Goal: Information Seeking & Learning: Learn about a topic

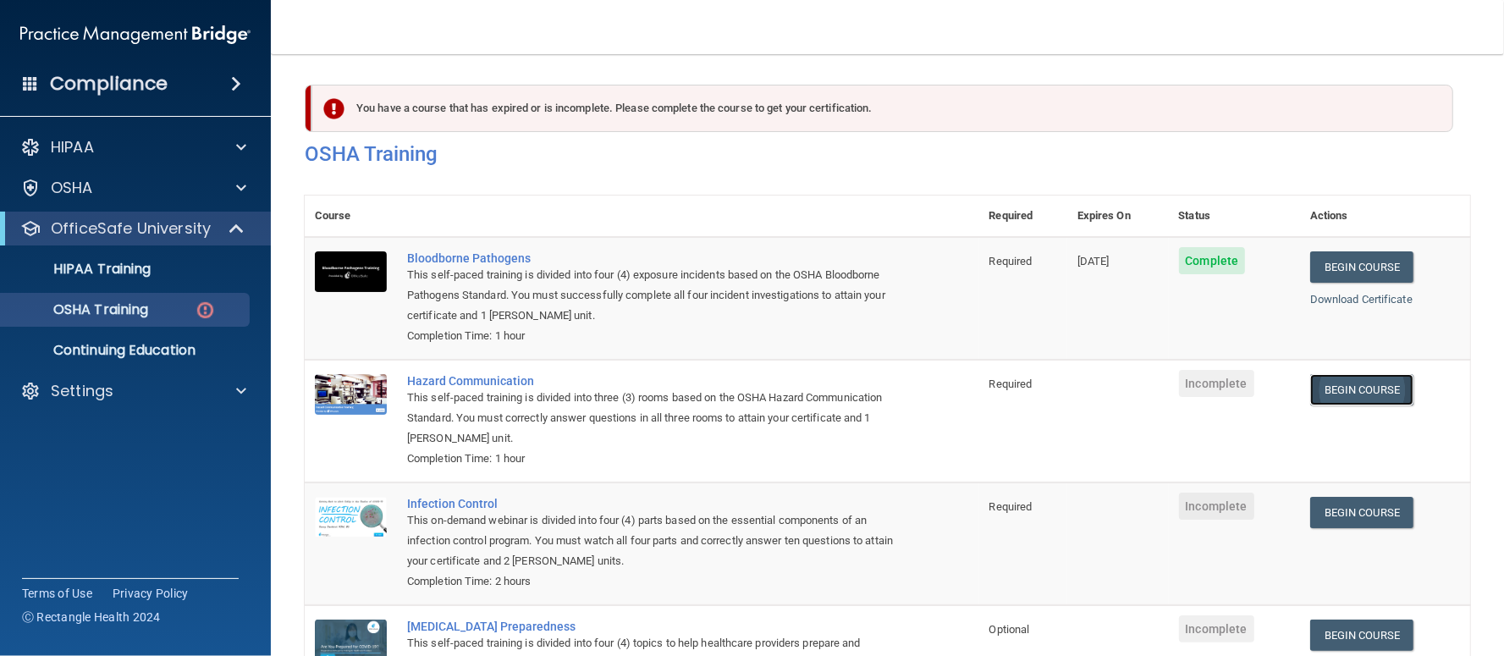
click at [1334, 387] on link "Begin Course" at bounding box center [1362, 389] width 103 height 31
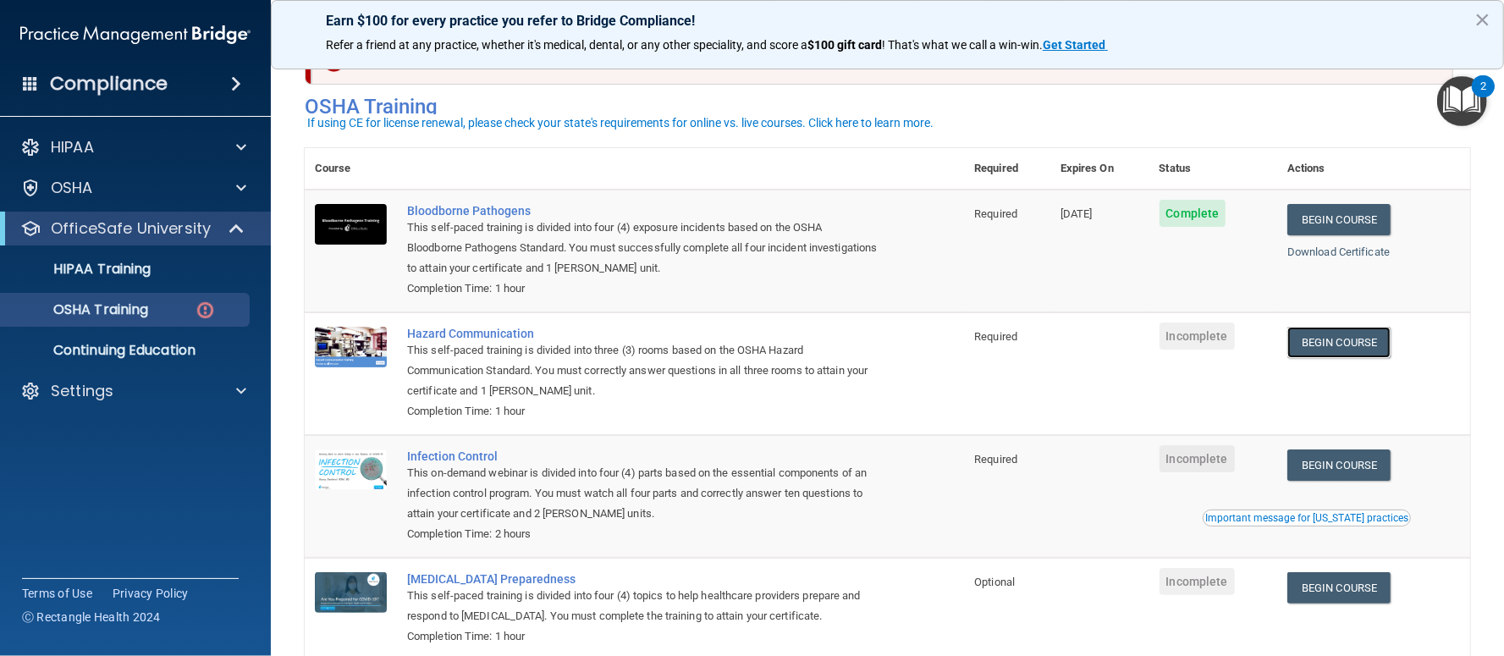
scroll to position [59, 0]
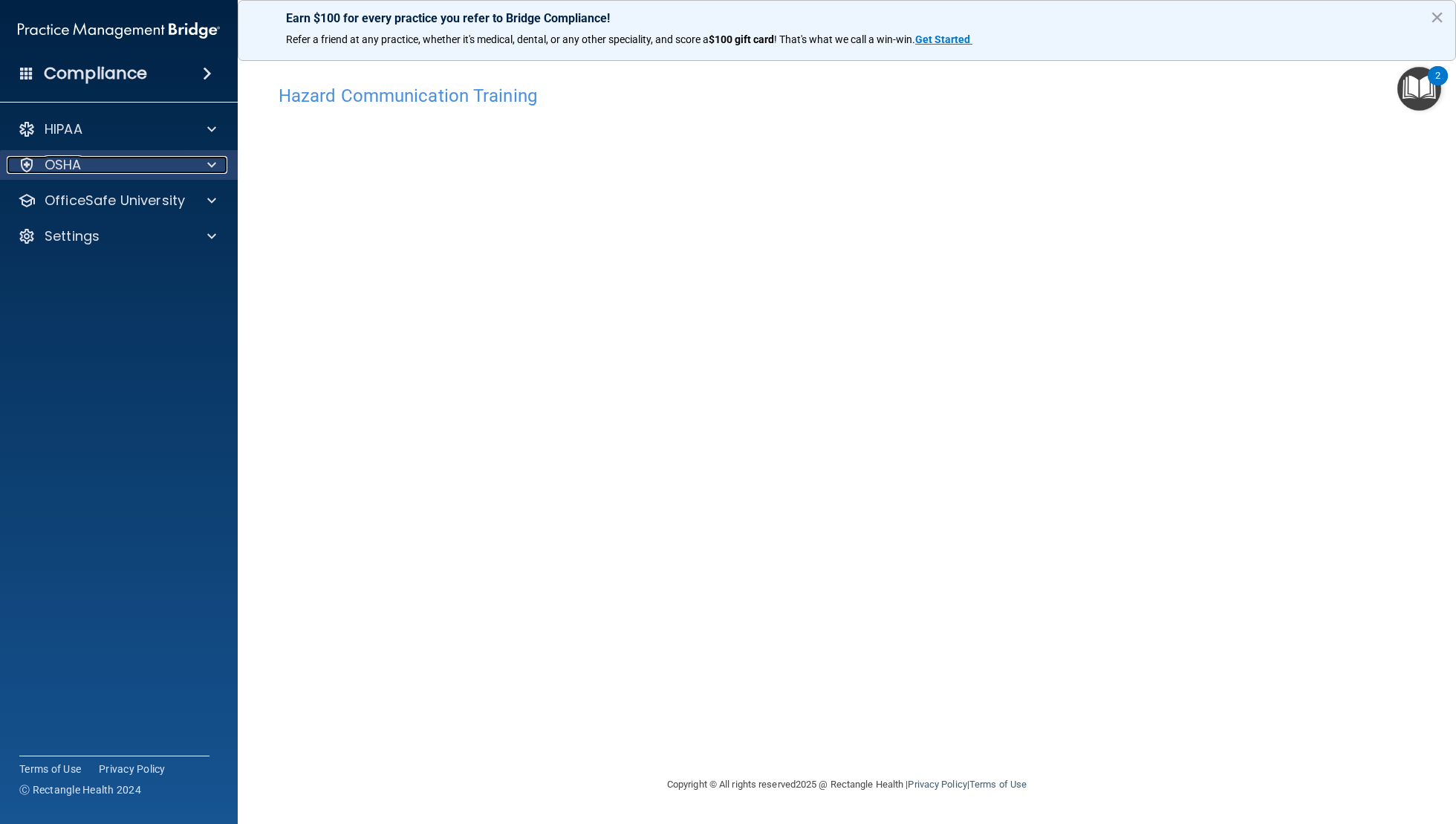
click at [222, 164] on div at bounding box center [210, 165] width 37 height 18
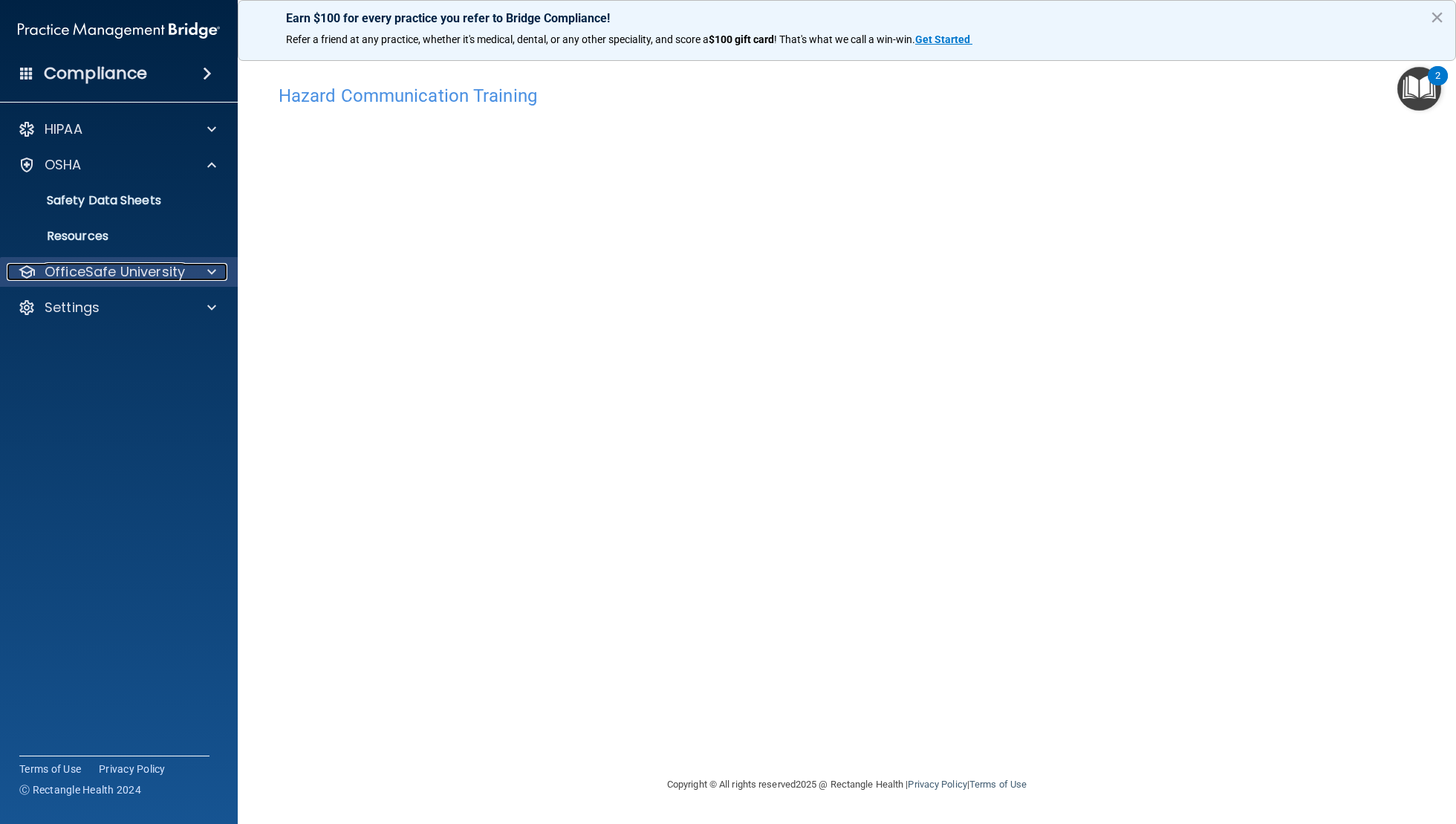
click at [214, 266] on span at bounding box center [212, 272] width 9 height 18
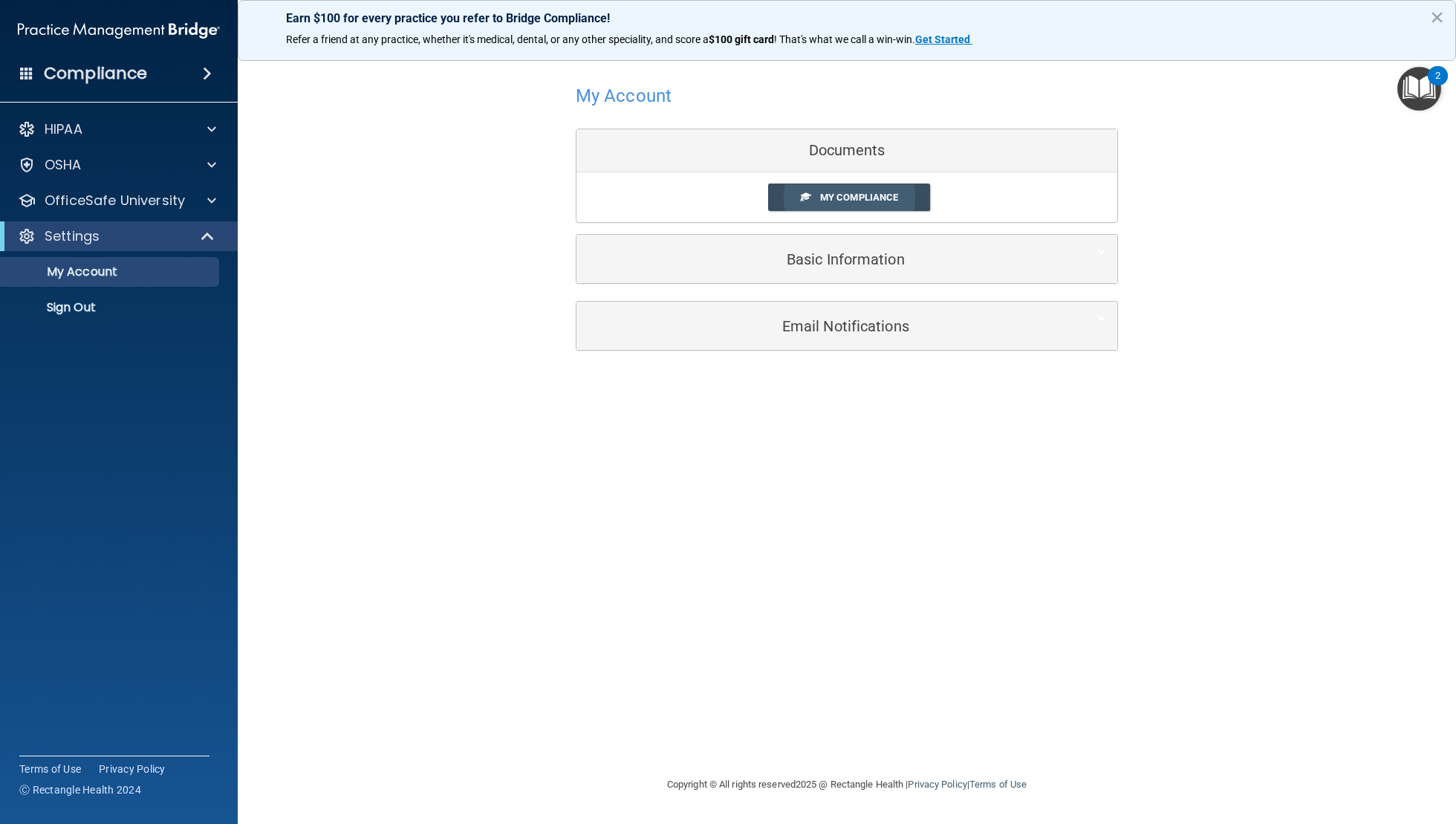
click at [852, 197] on span "My Compliance" at bounding box center [859, 197] width 78 height 11
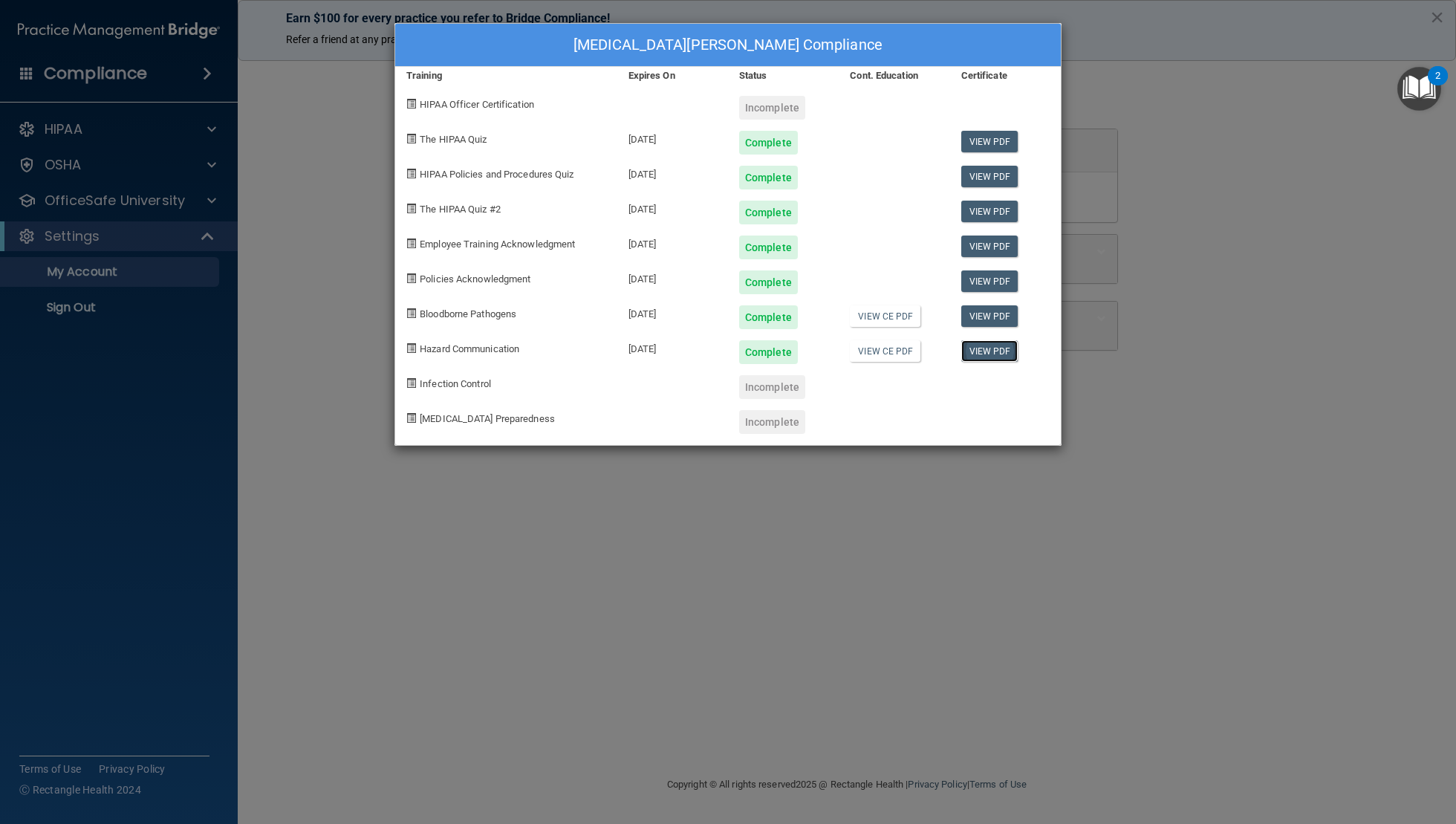
click at [986, 350] on link "View PDF" at bounding box center [989, 351] width 57 height 22
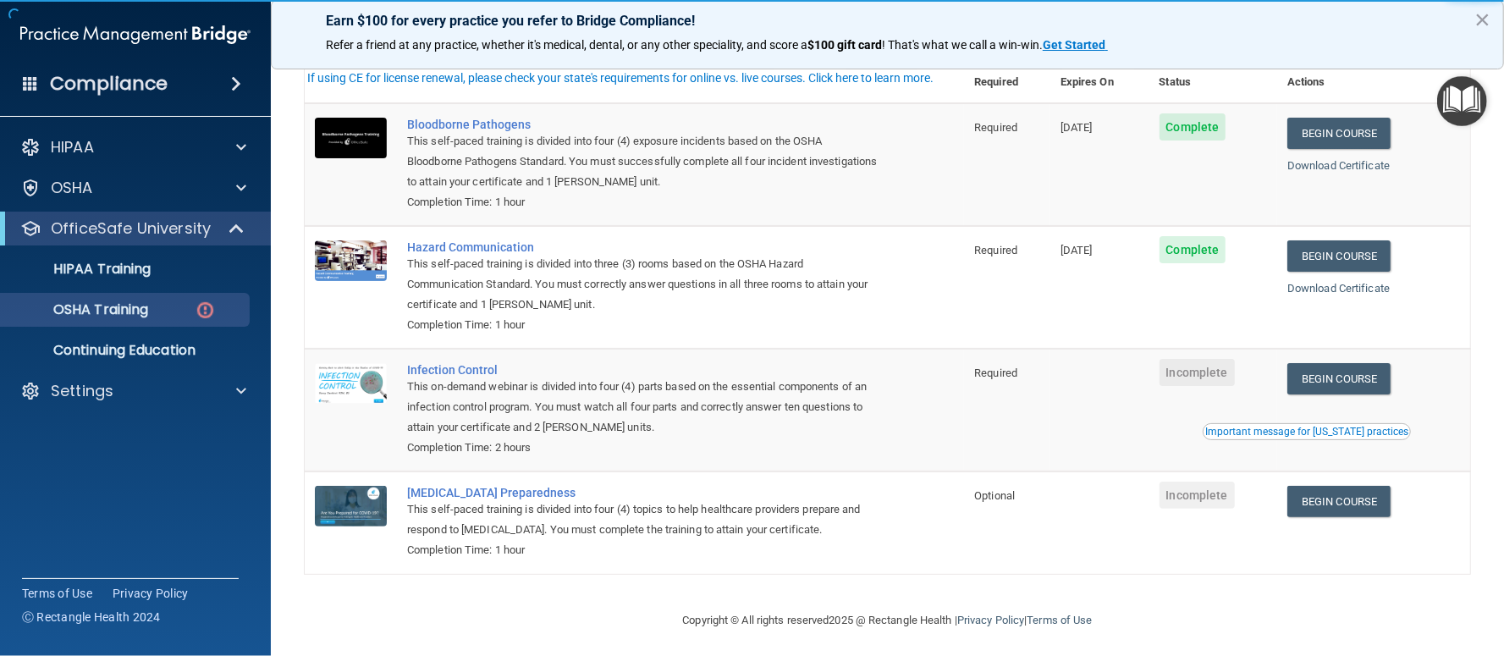
scroll to position [138, 0]
